Goal: Task Accomplishment & Management: Use online tool/utility

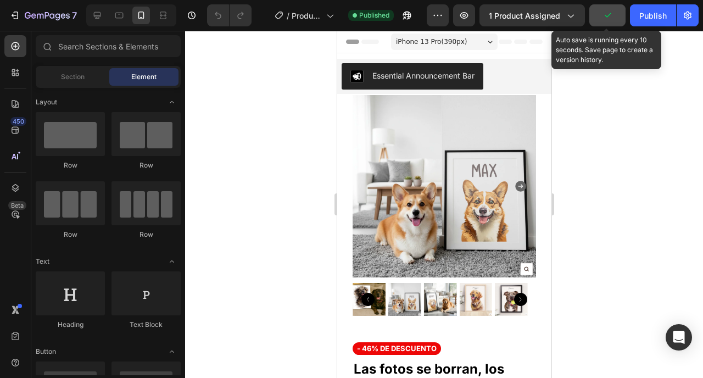
click at [601, 14] on button "button" at bounding box center [608, 15] width 36 height 22
click at [601, 14] on span "Save" at bounding box center [608, 15] width 18 height 9
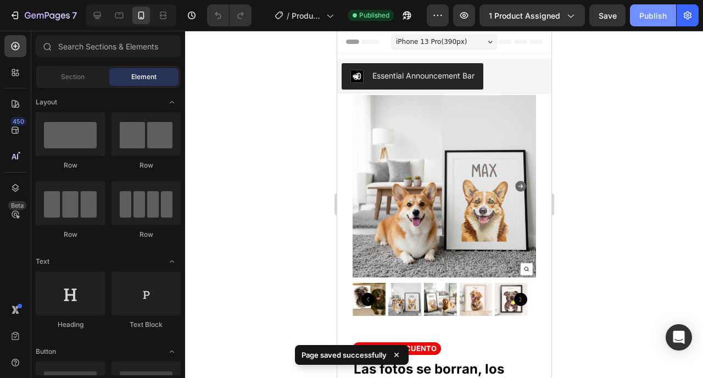
click at [646, 11] on div "Publish" at bounding box center [653, 16] width 27 height 12
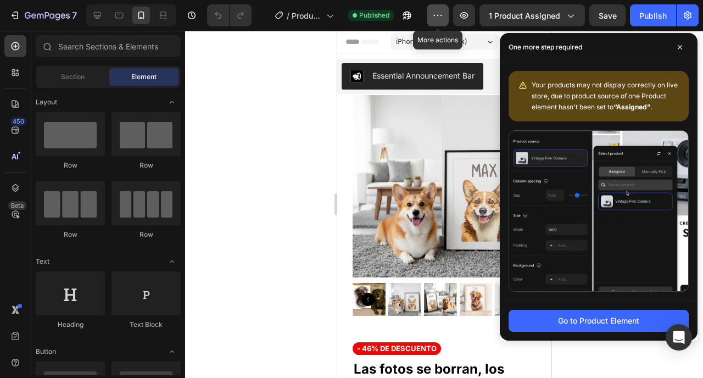
click at [437, 14] on icon "button" at bounding box center [437, 15] width 11 height 11
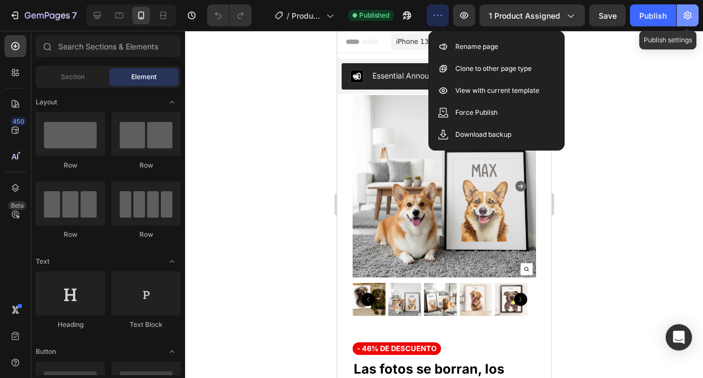
click at [683, 24] on button "button" at bounding box center [688, 15] width 22 height 22
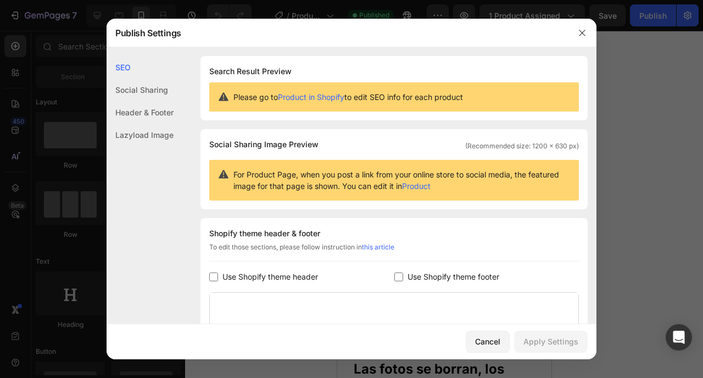
click at [137, 106] on div "Header & Footer" at bounding box center [140, 112] width 67 height 23
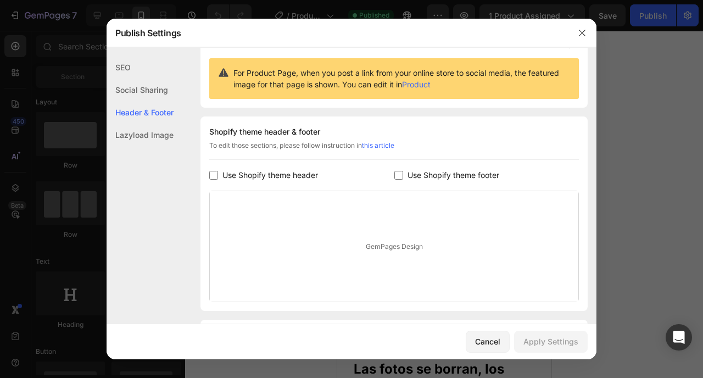
scroll to position [160, 0]
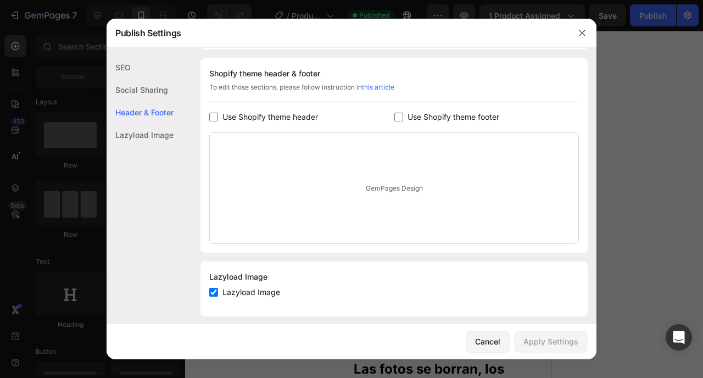
click at [218, 118] on label "Use Shopify theme header" at bounding box center [268, 116] width 100 height 13
checkbox input "true"
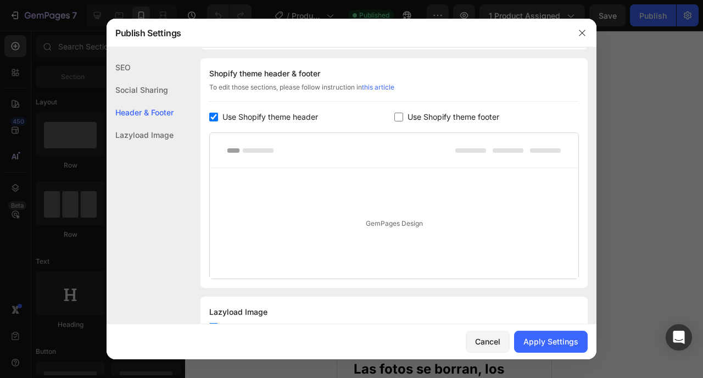
click at [543, 356] on div "Cancel Apply Settings" at bounding box center [352, 341] width 490 height 35
click at [543, 332] on button "Apply Settings" at bounding box center [551, 342] width 74 height 22
click at [584, 35] on icon "button" at bounding box center [582, 33] width 6 height 6
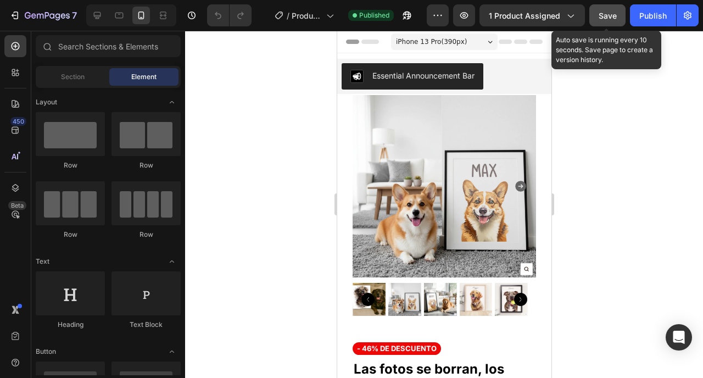
click at [600, 19] on span "Save" at bounding box center [608, 15] width 18 height 9
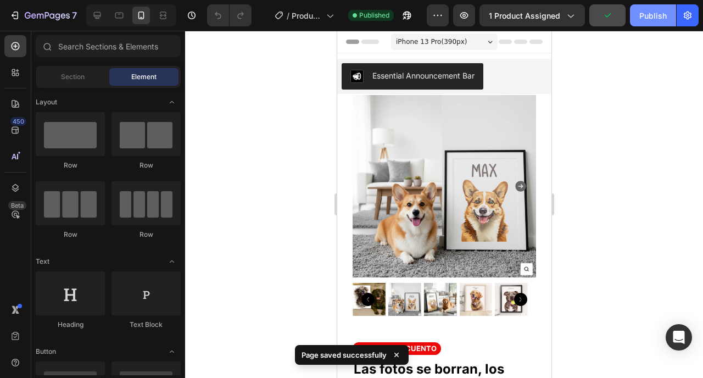
click at [654, 10] on div "Publish" at bounding box center [653, 16] width 27 height 12
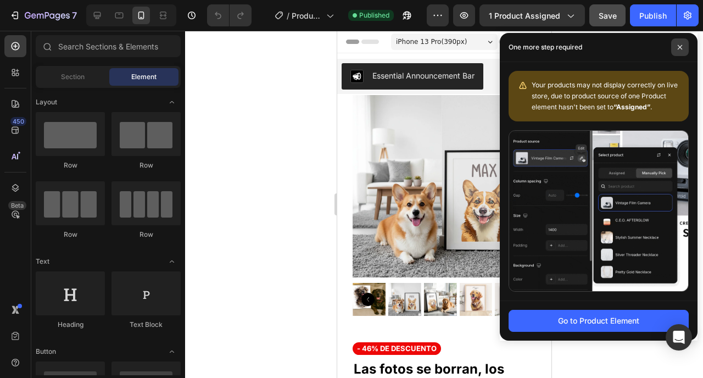
click at [682, 47] on icon at bounding box center [679, 47] width 5 height 5
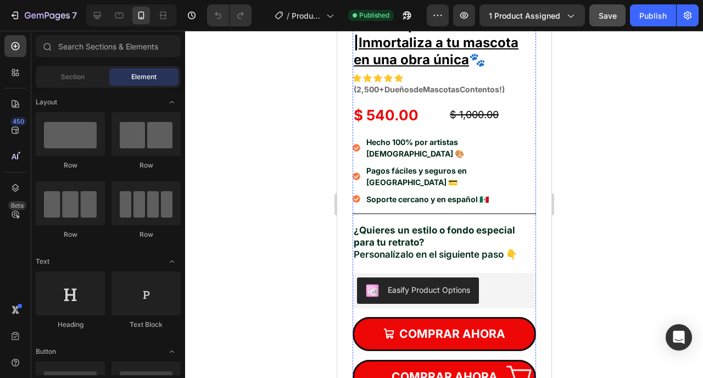
scroll to position [417, 0]
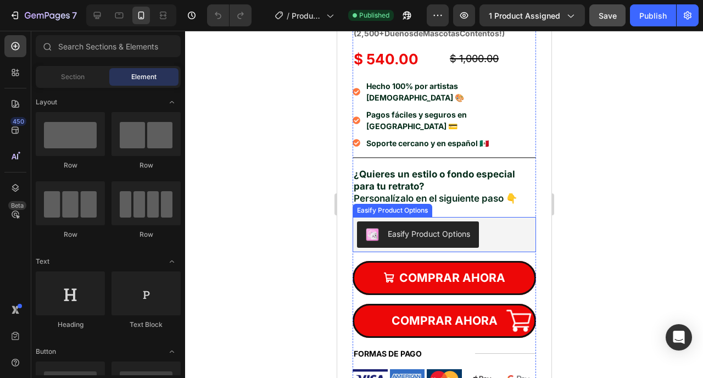
click at [429, 228] on div "Easify Product Options" at bounding box center [428, 234] width 82 height 12
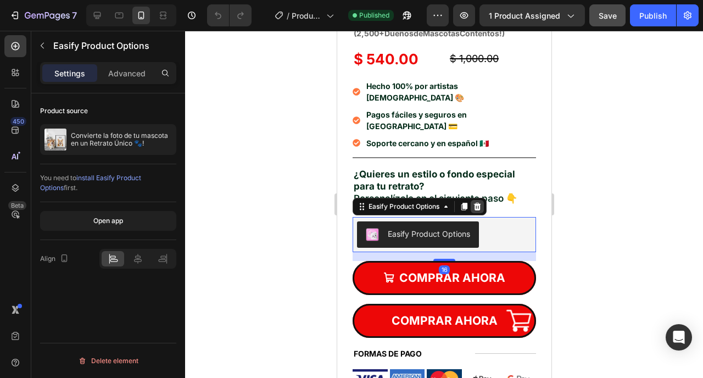
click at [478, 203] on icon at bounding box center [477, 207] width 7 height 8
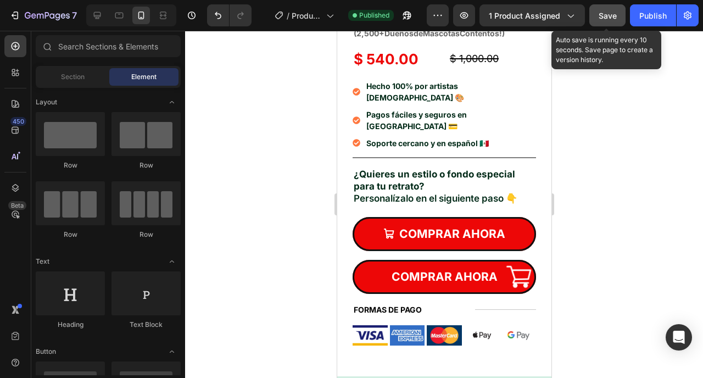
click at [606, 19] on span "Save" at bounding box center [608, 15] width 18 height 9
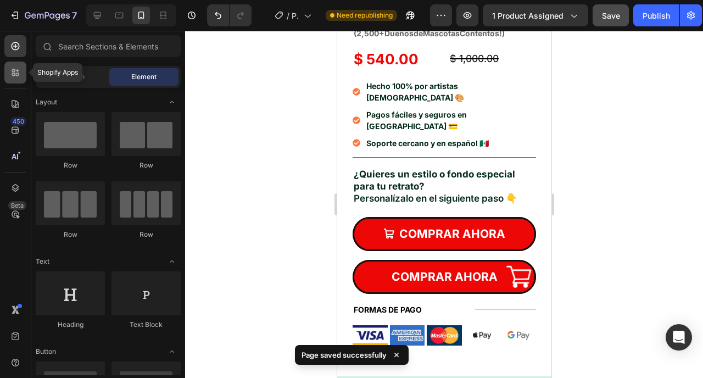
click at [16, 81] on div at bounding box center [15, 73] width 22 height 22
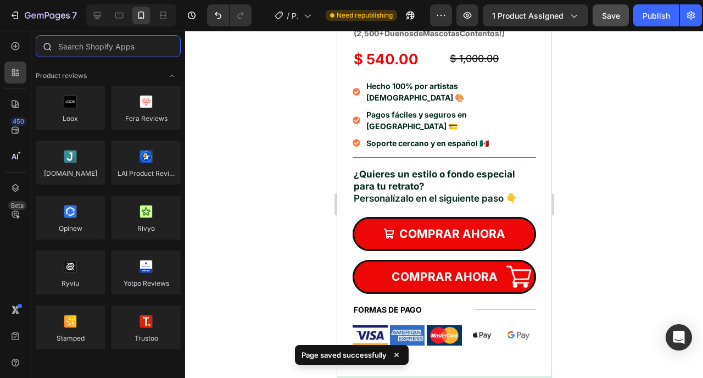
click at [83, 53] on input "text" at bounding box center [108, 46] width 145 height 22
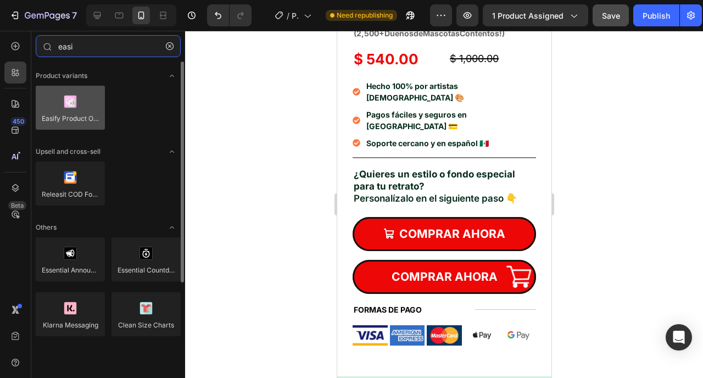
type input "easi"
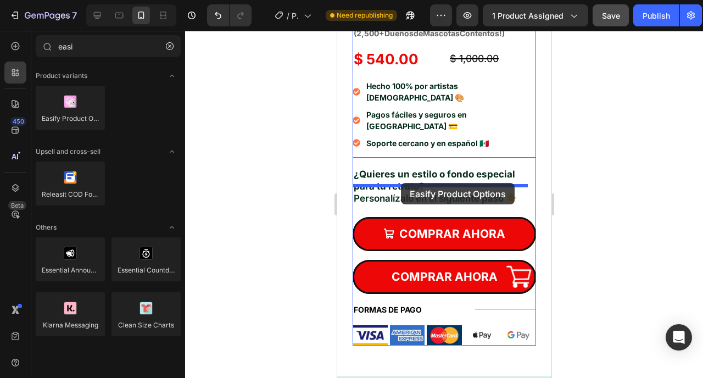
drag, startPoint x: 402, startPoint y: 147, endPoint x: 401, endPoint y: 183, distance: 35.7
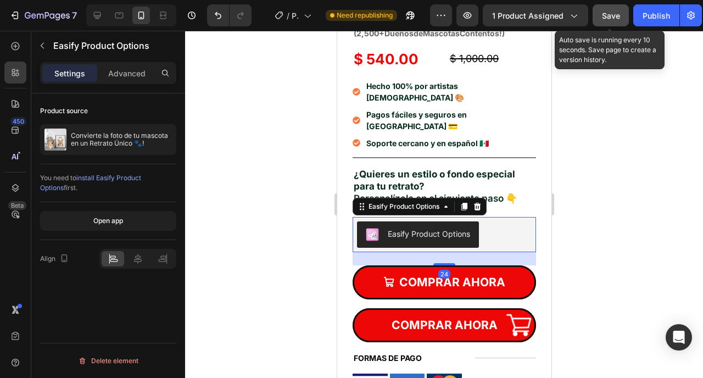
click at [621, 11] on button "Save" at bounding box center [611, 15] width 36 height 22
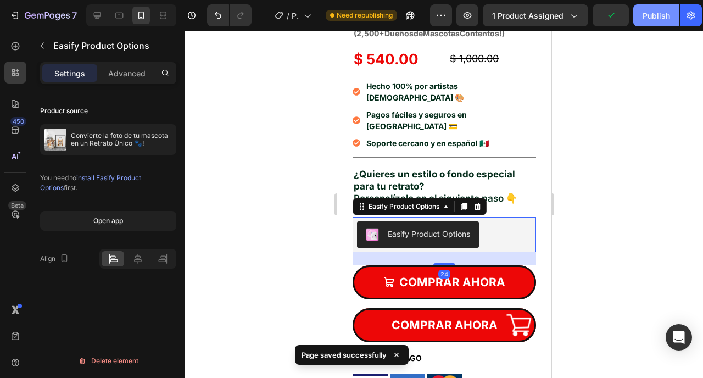
click at [644, 18] on div "Publish" at bounding box center [656, 16] width 27 height 12
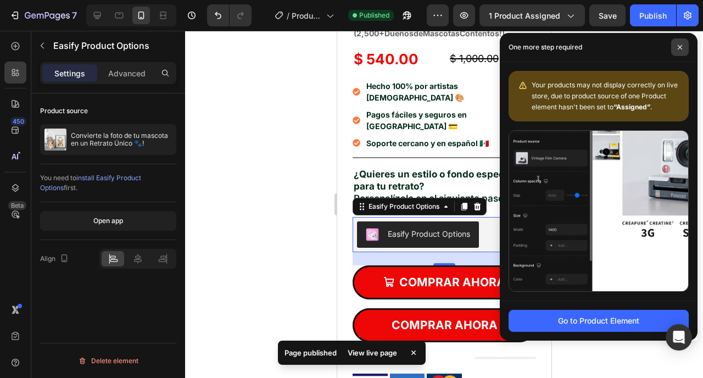
click at [680, 42] on span at bounding box center [680, 47] width 18 height 18
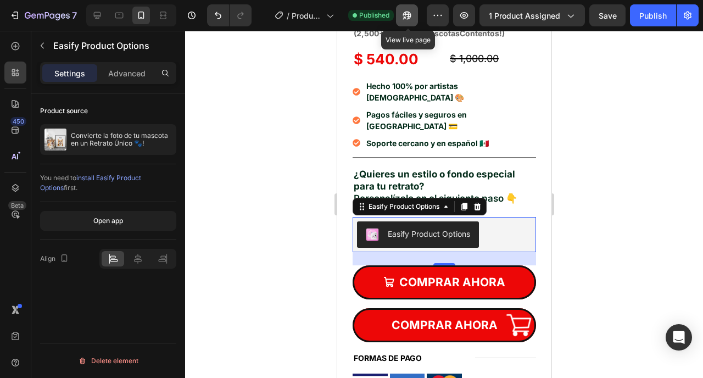
click at [404, 18] on icon "button" at bounding box center [407, 15] width 11 height 11
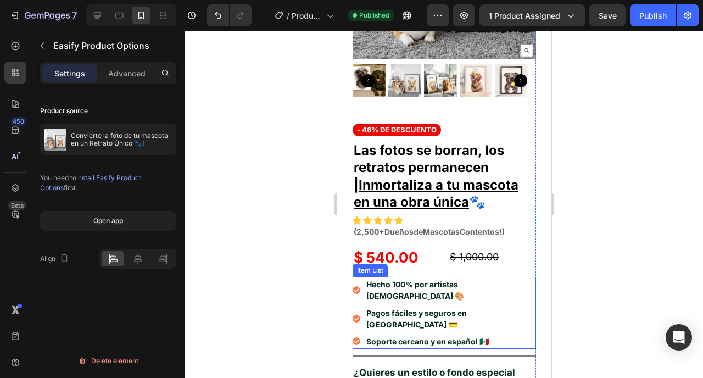
scroll to position [0, 0]
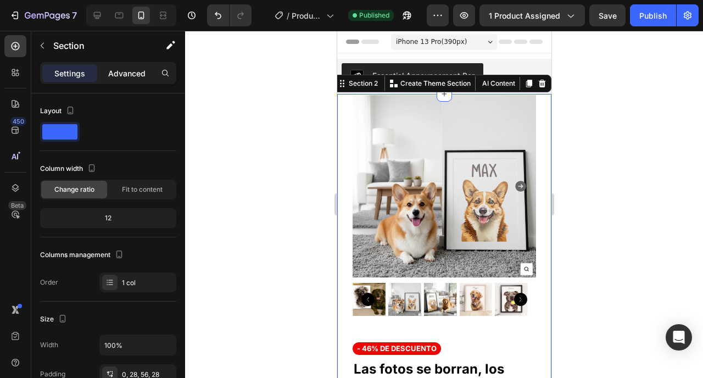
click at [121, 71] on p "Advanced" at bounding box center [126, 74] width 37 height 12
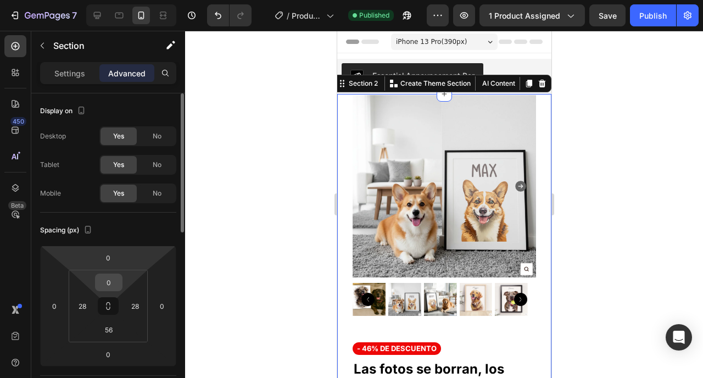
click at [108, 281] on input "0" at bounding box center [109, 282] width 22 height 16
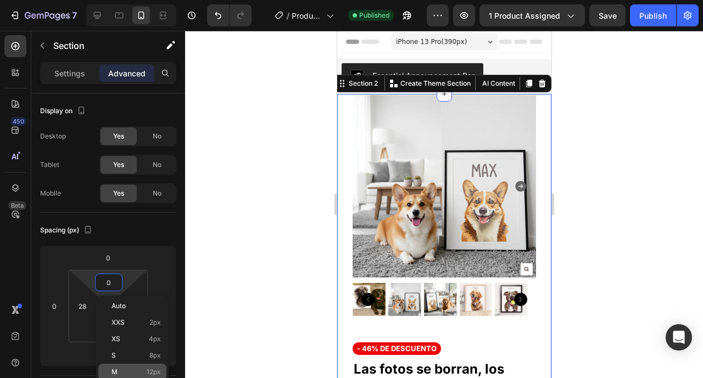
click at [119, 369] on p "M 12px" at bounding box center [136, 372] width 49 height 8
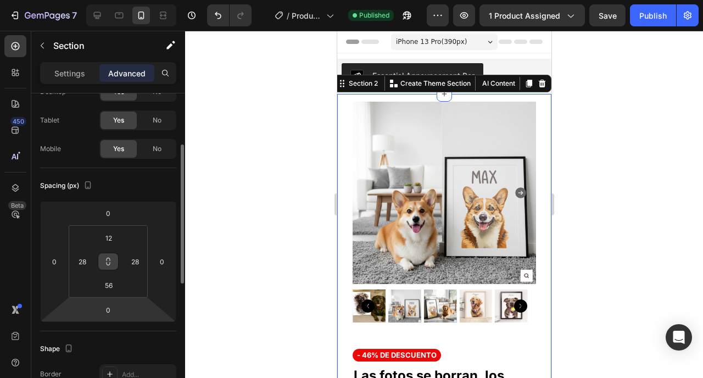
scroll to position [66, 0]
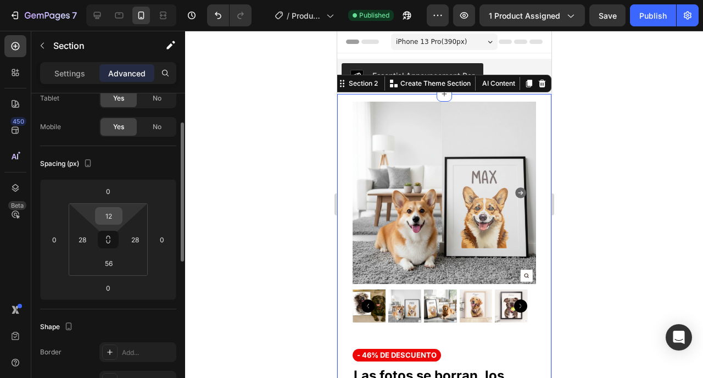
click at [106, 215] on input "12" at bounding box center [109, 216] width 22 height 16
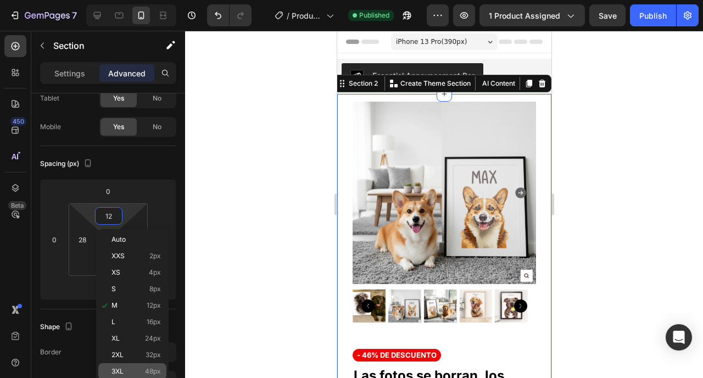
click at [118, 373] on span "3XL" at bounding box center [118, 372] width 12 height 8
type input "48"
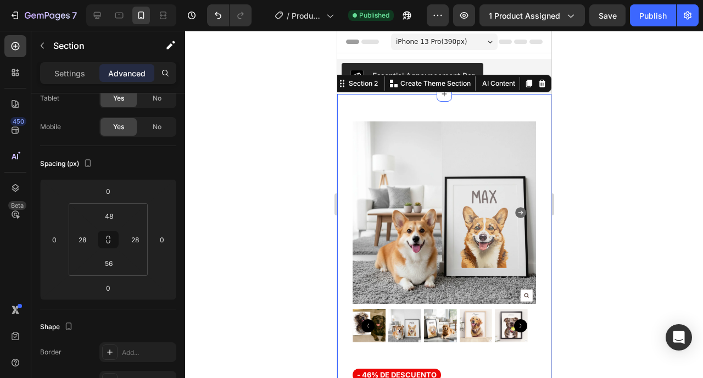
click at [260, 240] on div at bounding box center [444, 204] width 518 height 347
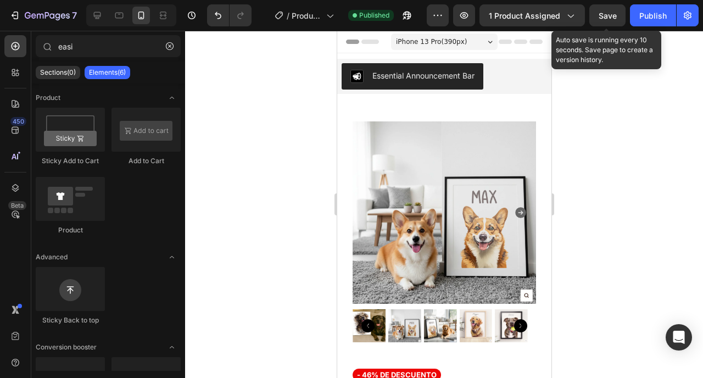
click at [617, 19] on span "Save" at bounding box center [608, 15] width 18 height 9
click at [641, 19] on div "Publish" at bounding box center [653, 16] width 27 height 12
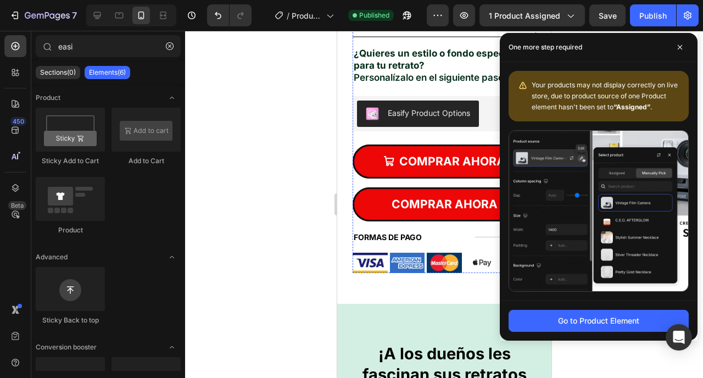
scroll to position [571, 0]
